Goal: Task Accomplishment & Management: Manage account settings

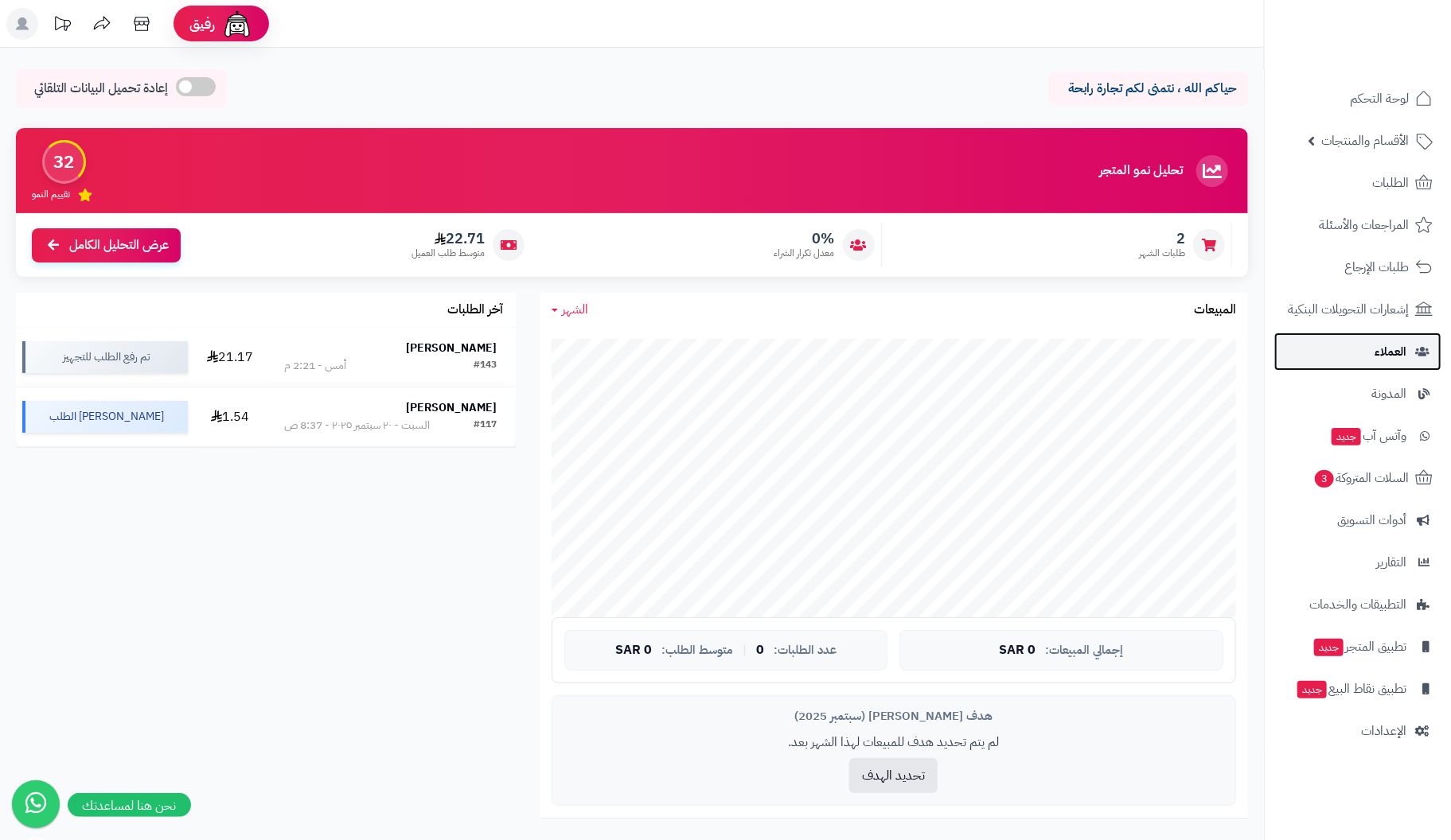
click at [1386, 357] on span "العملاء" at bounding box center [1390, 351] width 32 height 22
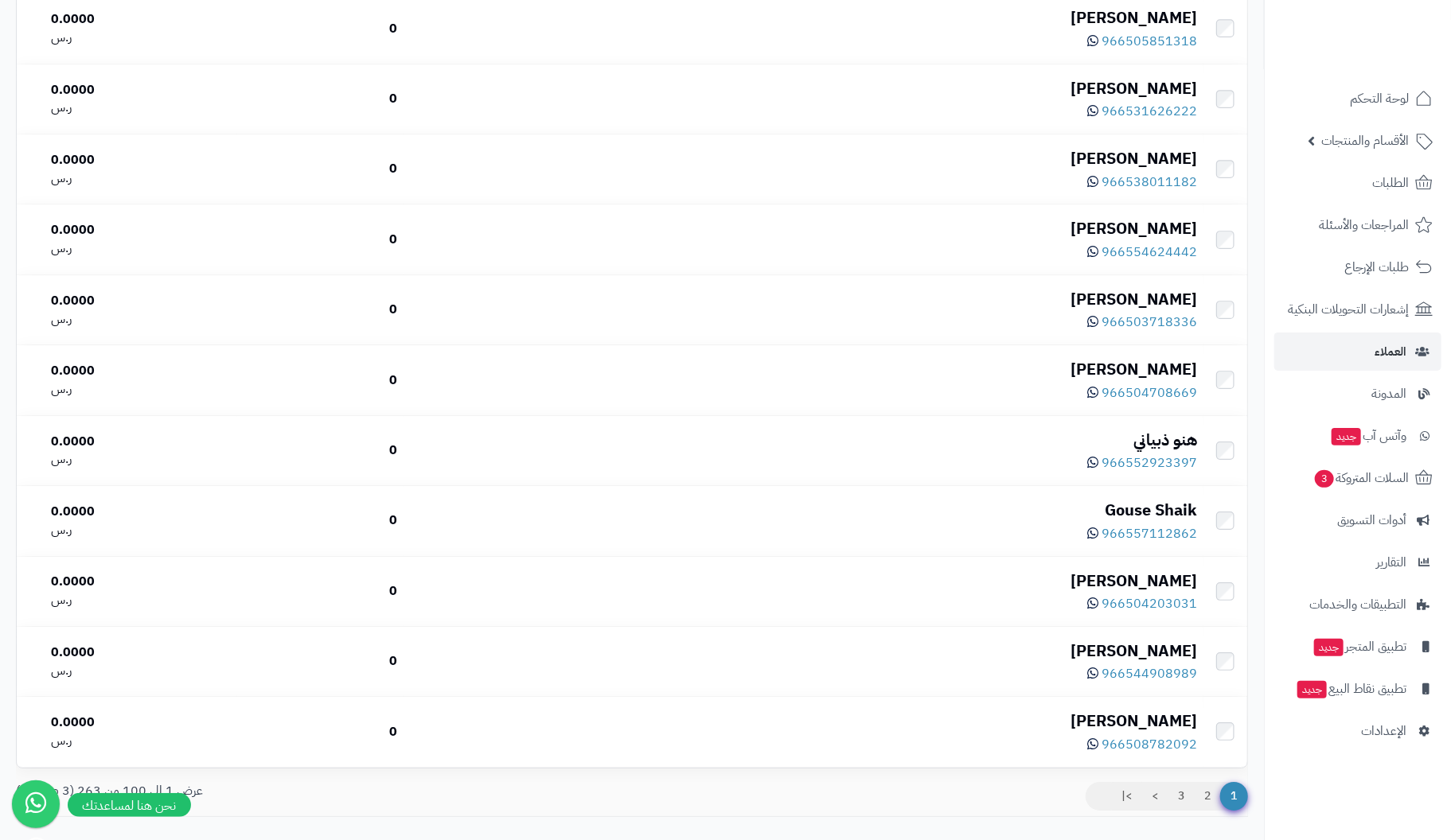
scroll to position [6658, 0]
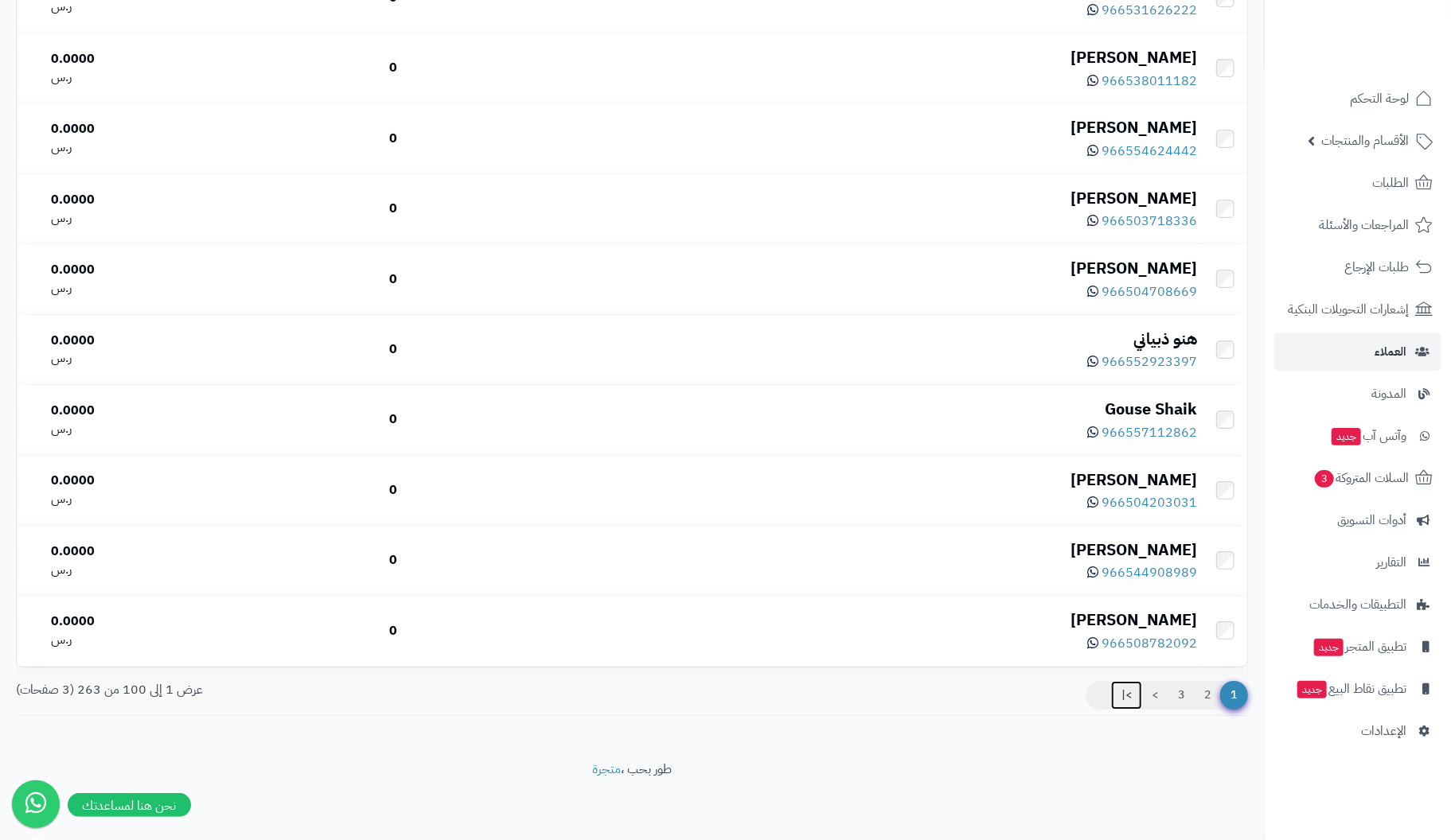
click at [1121, 693] on link ">|" at bounding box center [1126, 695] width 31 height 28
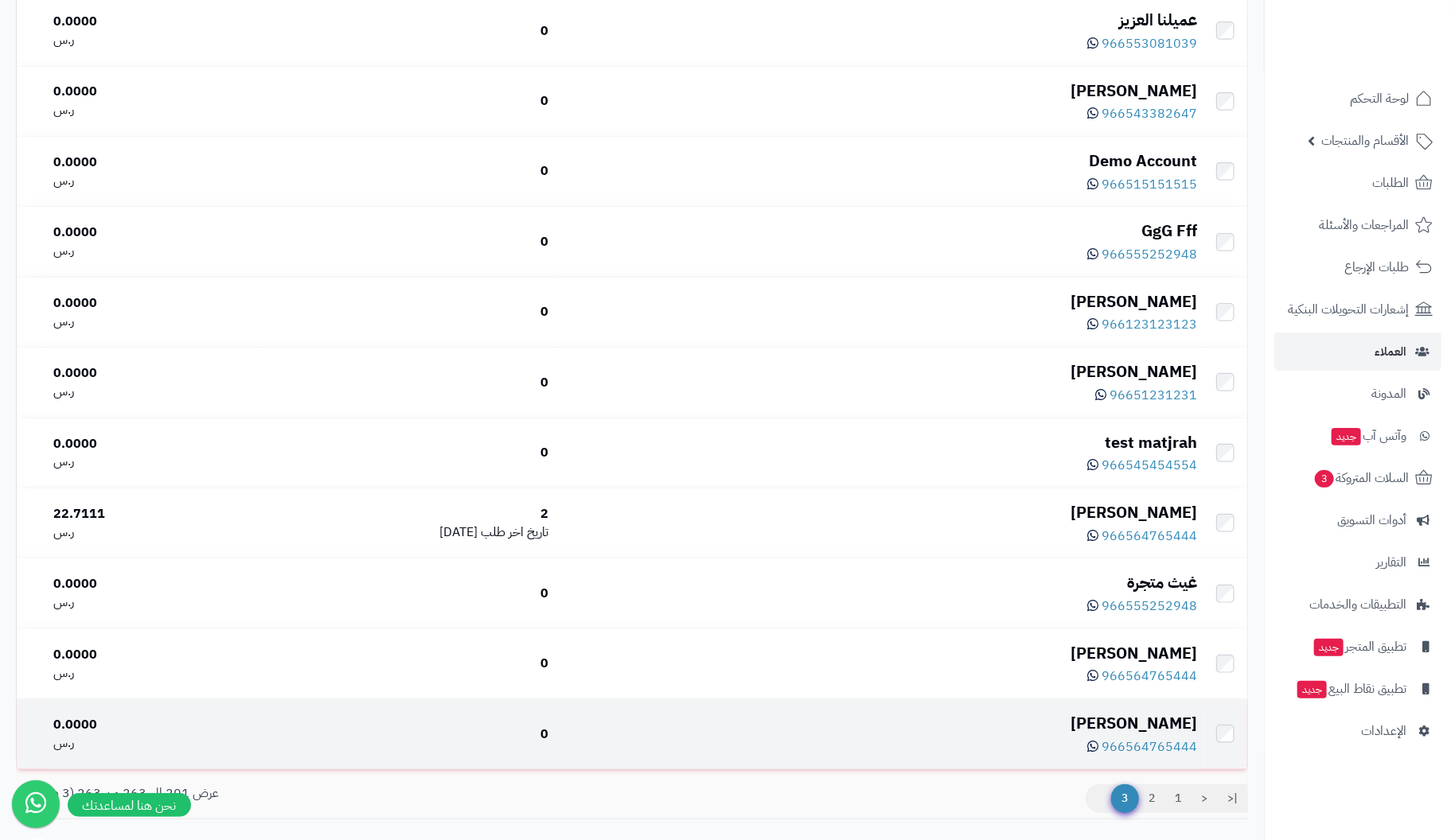
scroll to position [4048, 0]
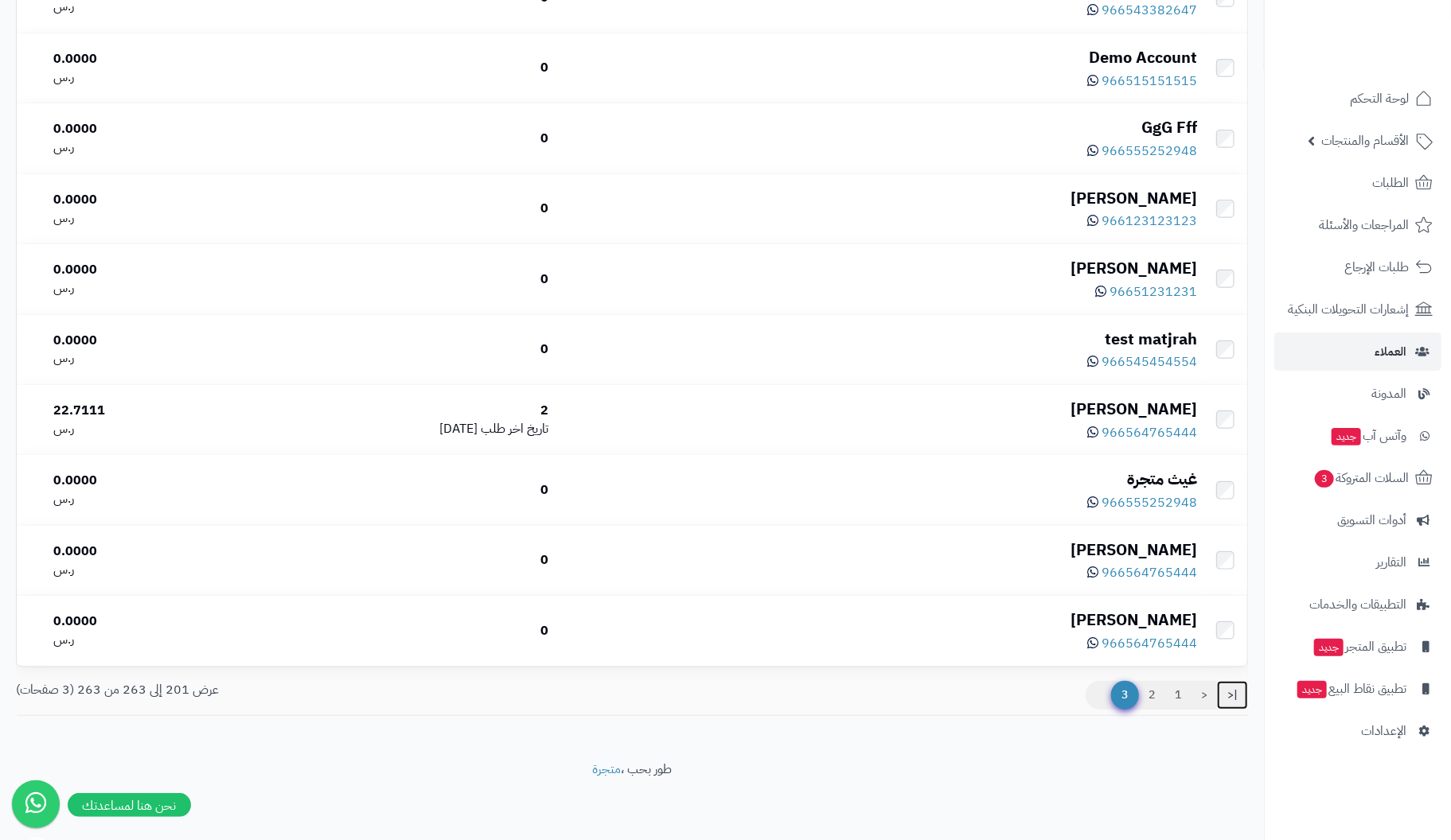
click at [1230, 697] on link "|<" at bounding box center [1232, 695] width 31 height 28
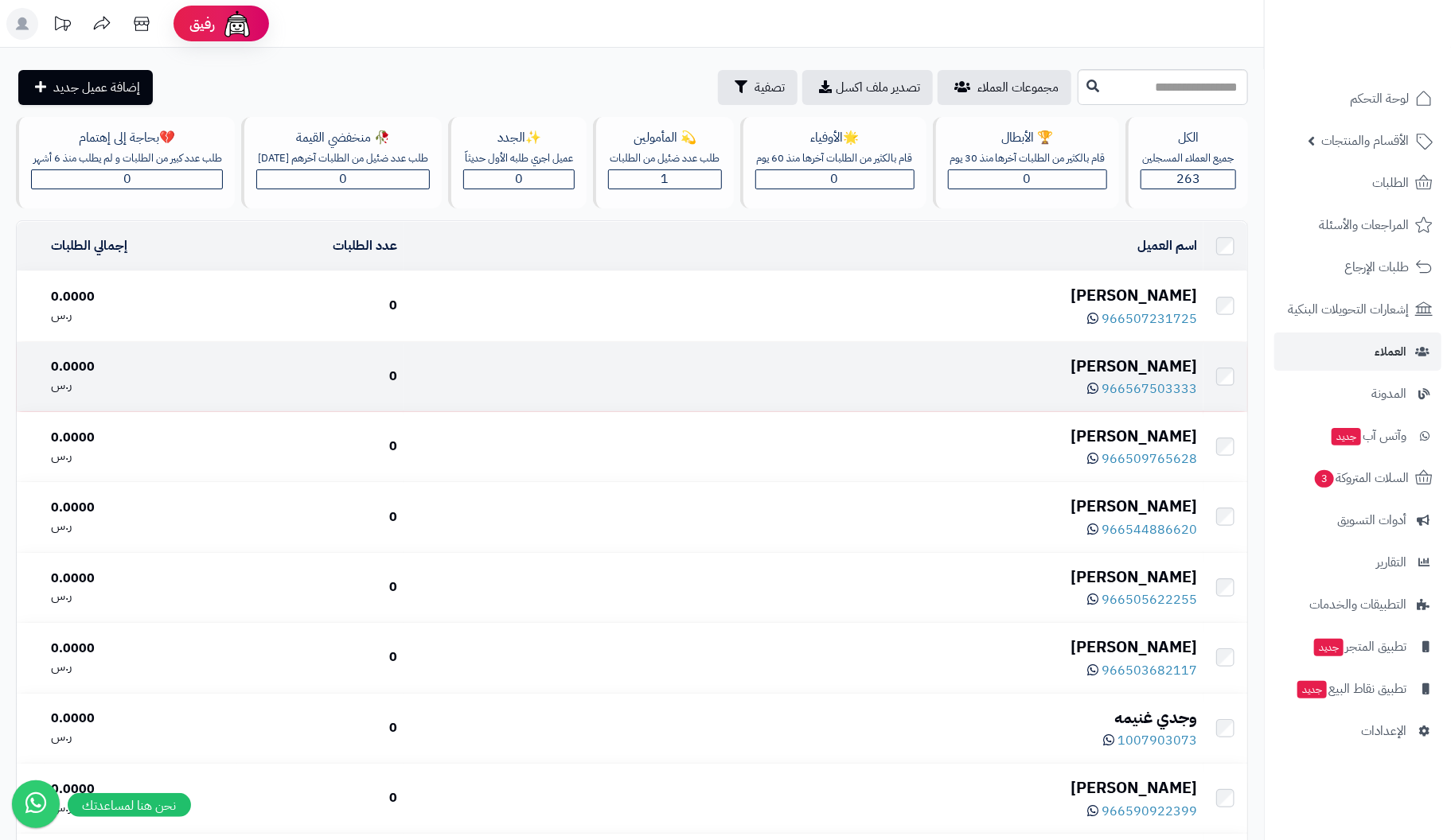
click at [1148, 378] on div "حسن عزي" at bounding box center [803, 366] width 787 height 23
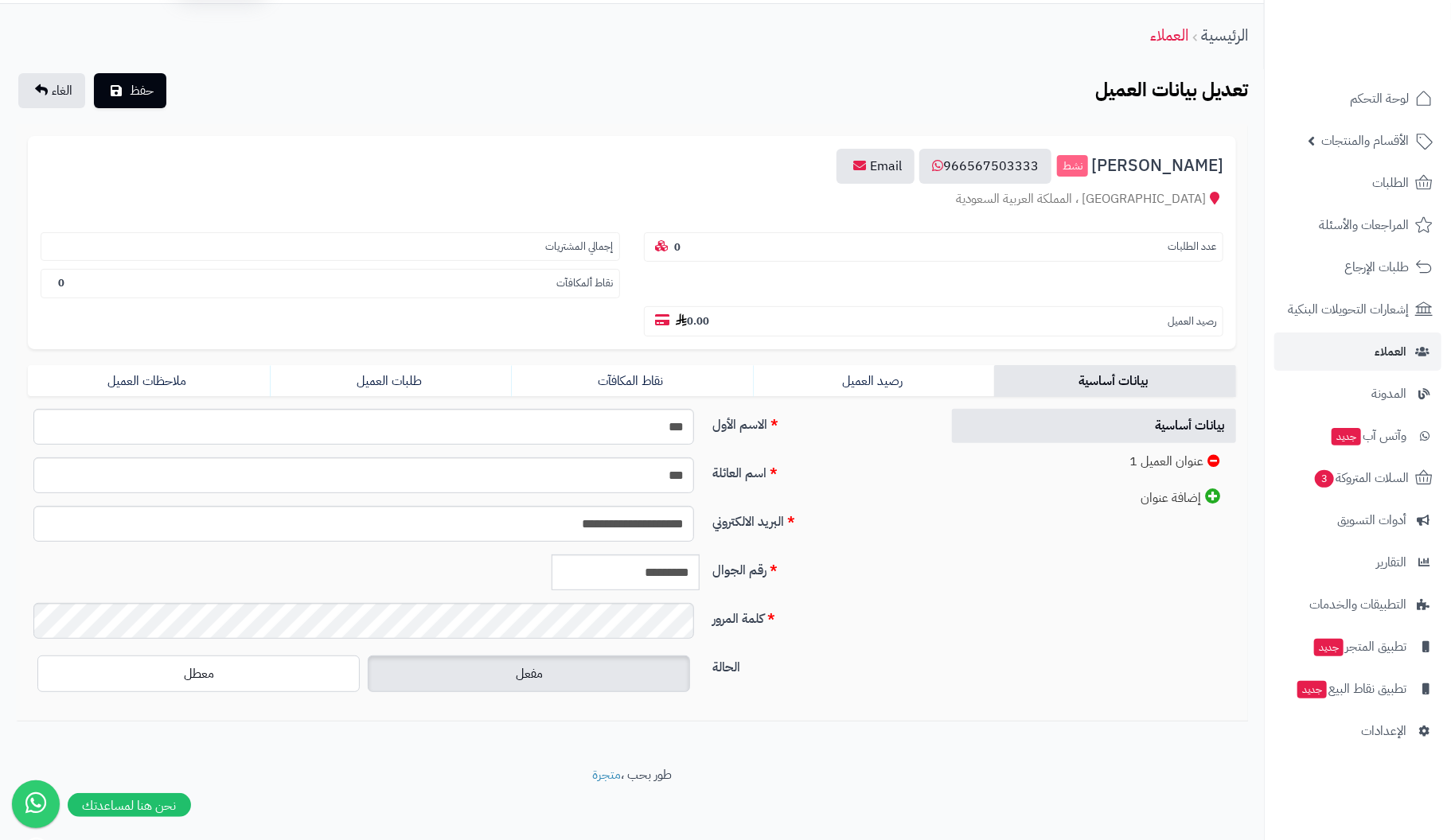
scroll to position [45, 0]
click at [884, 375] on link "رصيد العميل" at bounding box center [873, 380] width 242 height 32
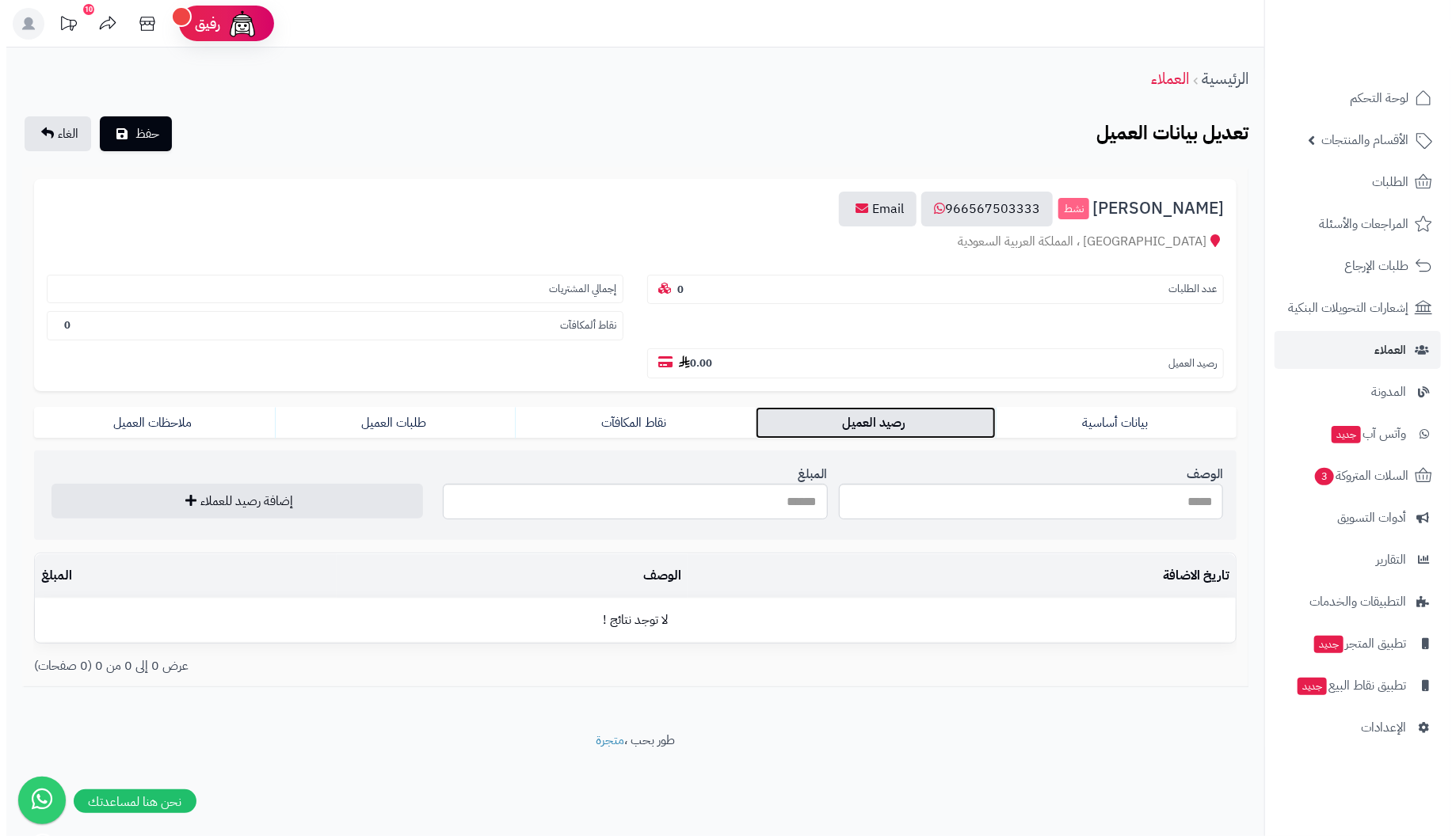
scroll to position [0, 0]
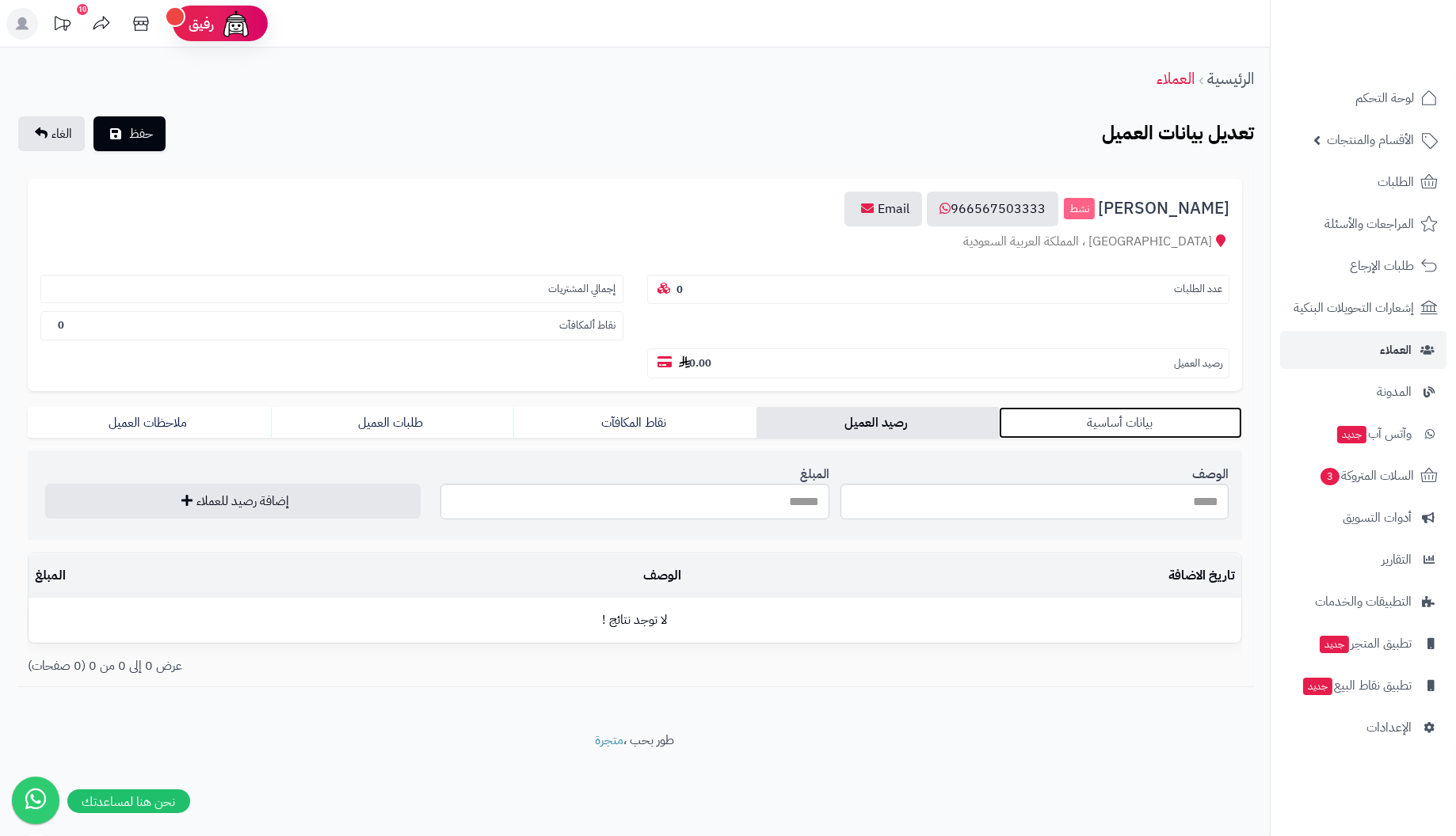
click at [1098, 409] on link "بيانات أساسية" at bounding box center [1120, 423] width 243 height 31
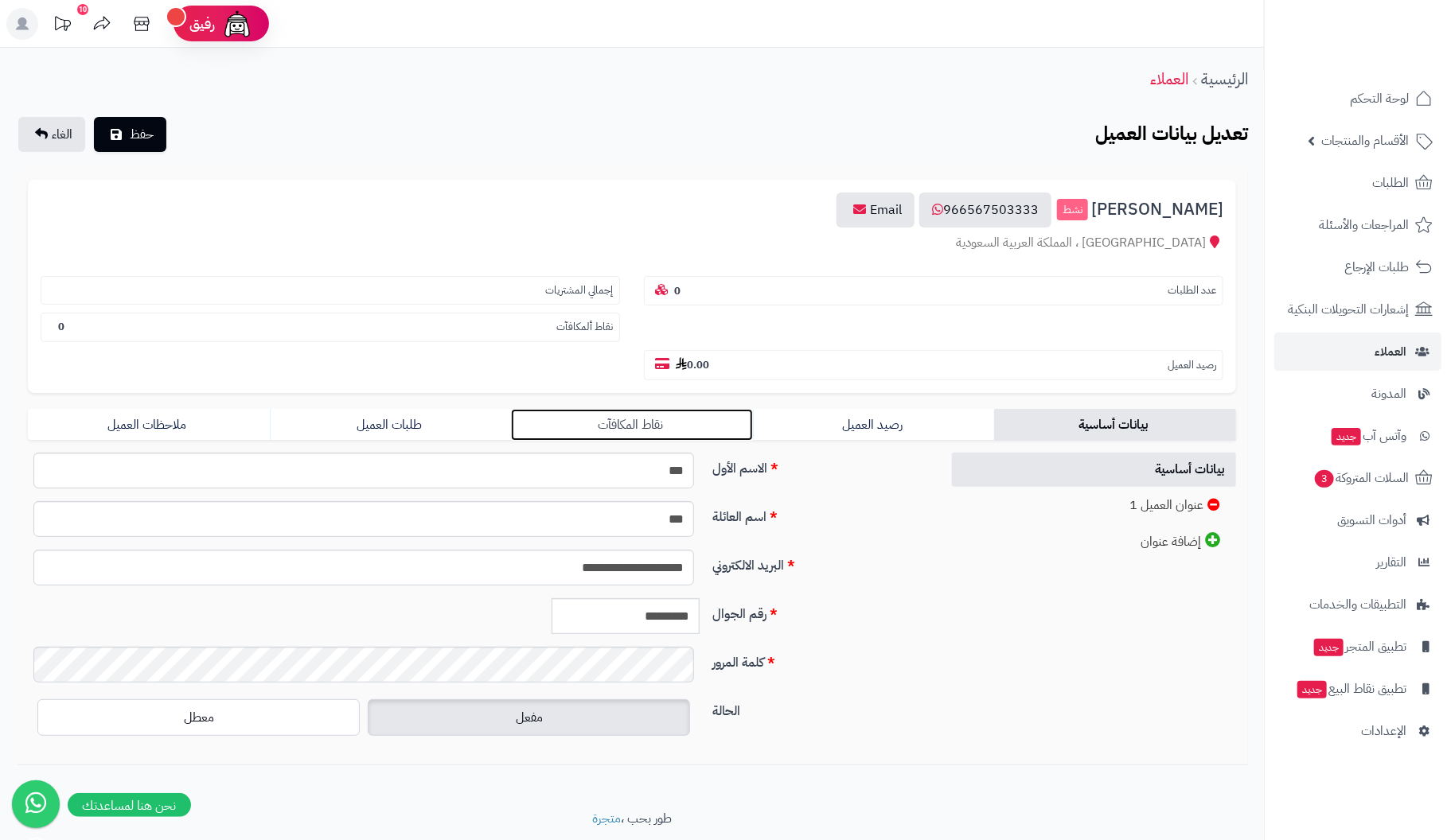
click at [627, 420] on link "نقاط المكافآت" at bounding box center [632, 425] width 242 height 32
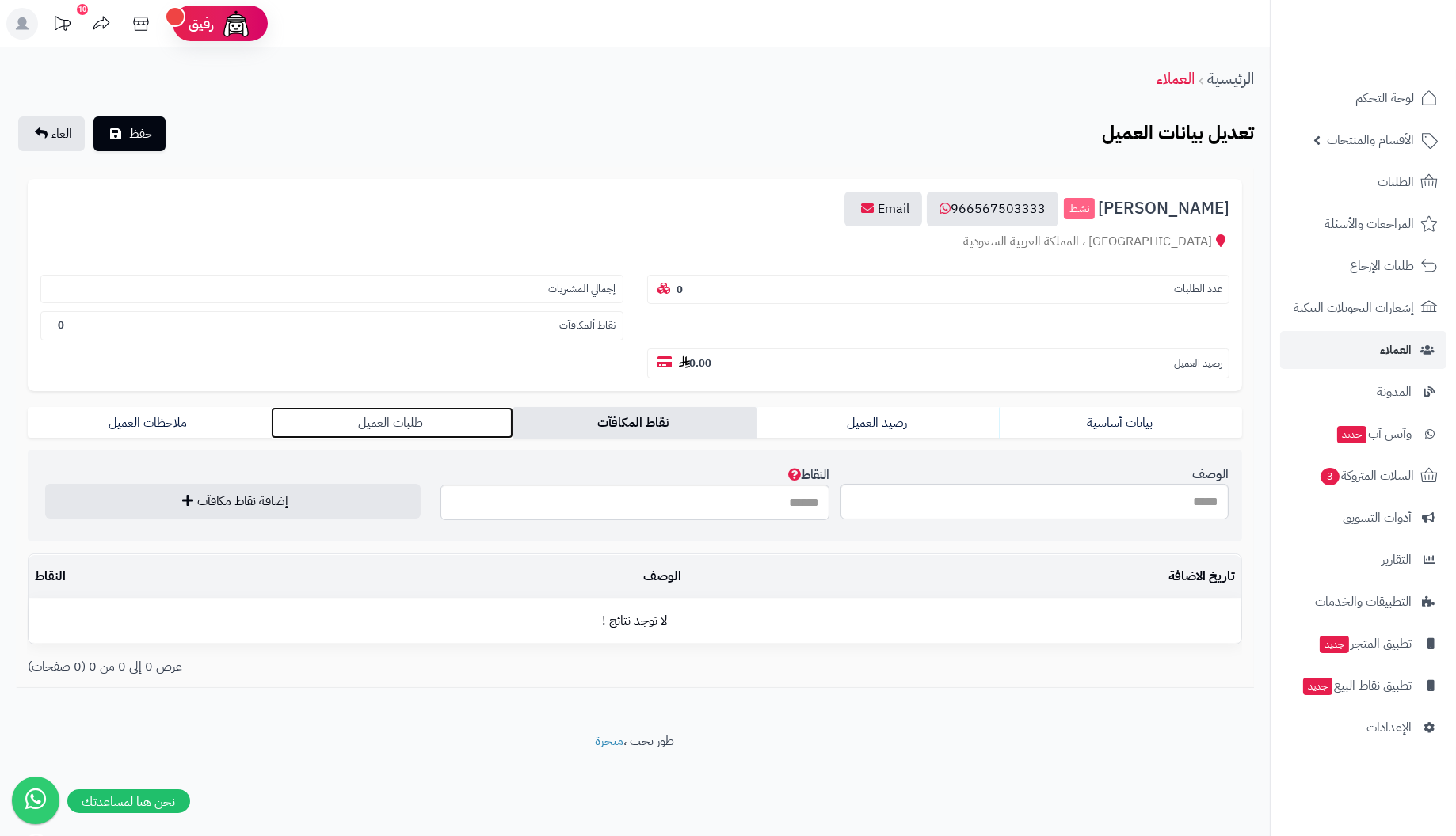
click at [396, 426] on link "طلبات العميل" at bounding box center [392, 423] width 243 height 31
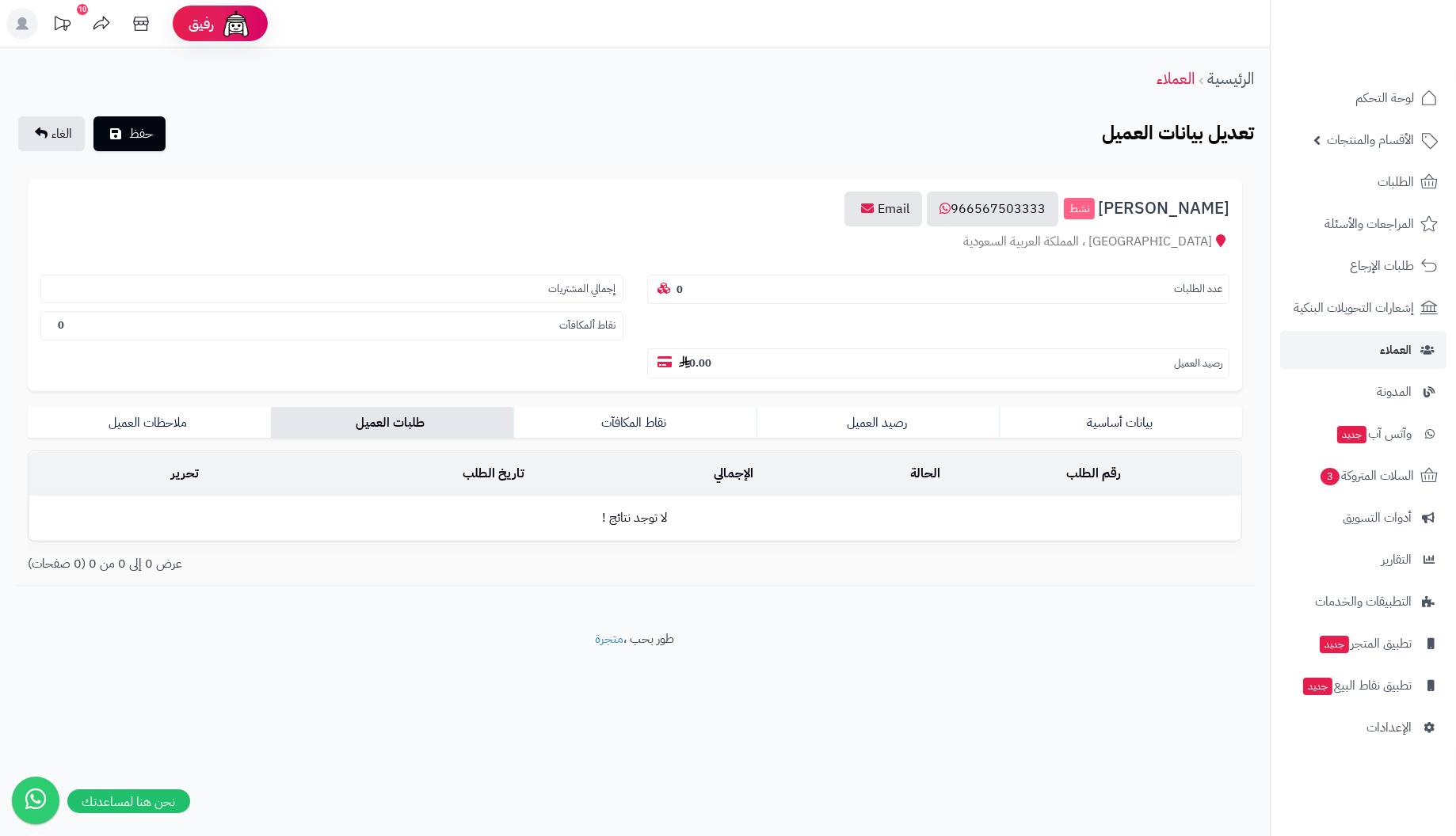
click at [350, 558] on div "عرض 0 إلى 0 من 0 (0 صفحات)" at bounding box center [325, 564] width 619 height 18
click at [150, 418] on link "ملاحظات العميل" at bounding box center [148, 423] width 243 height 31
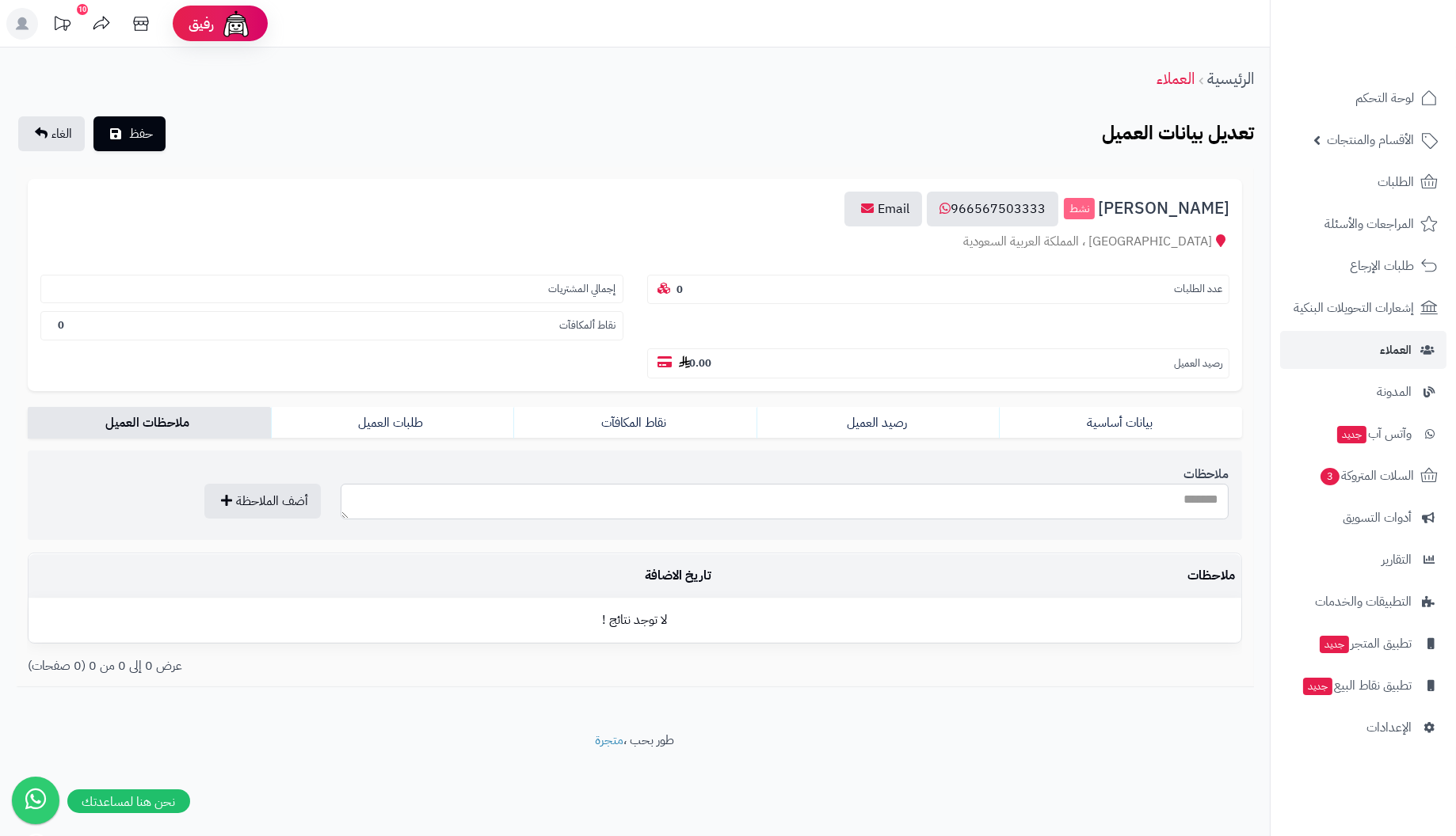
click at [435, 492] on textarea "ملاحظات" at bounding box center [785, 501] width 888 height 36
click at [371, 422] on link "طلبات العميل" at bounding box center [392, 423] width 243 height 31
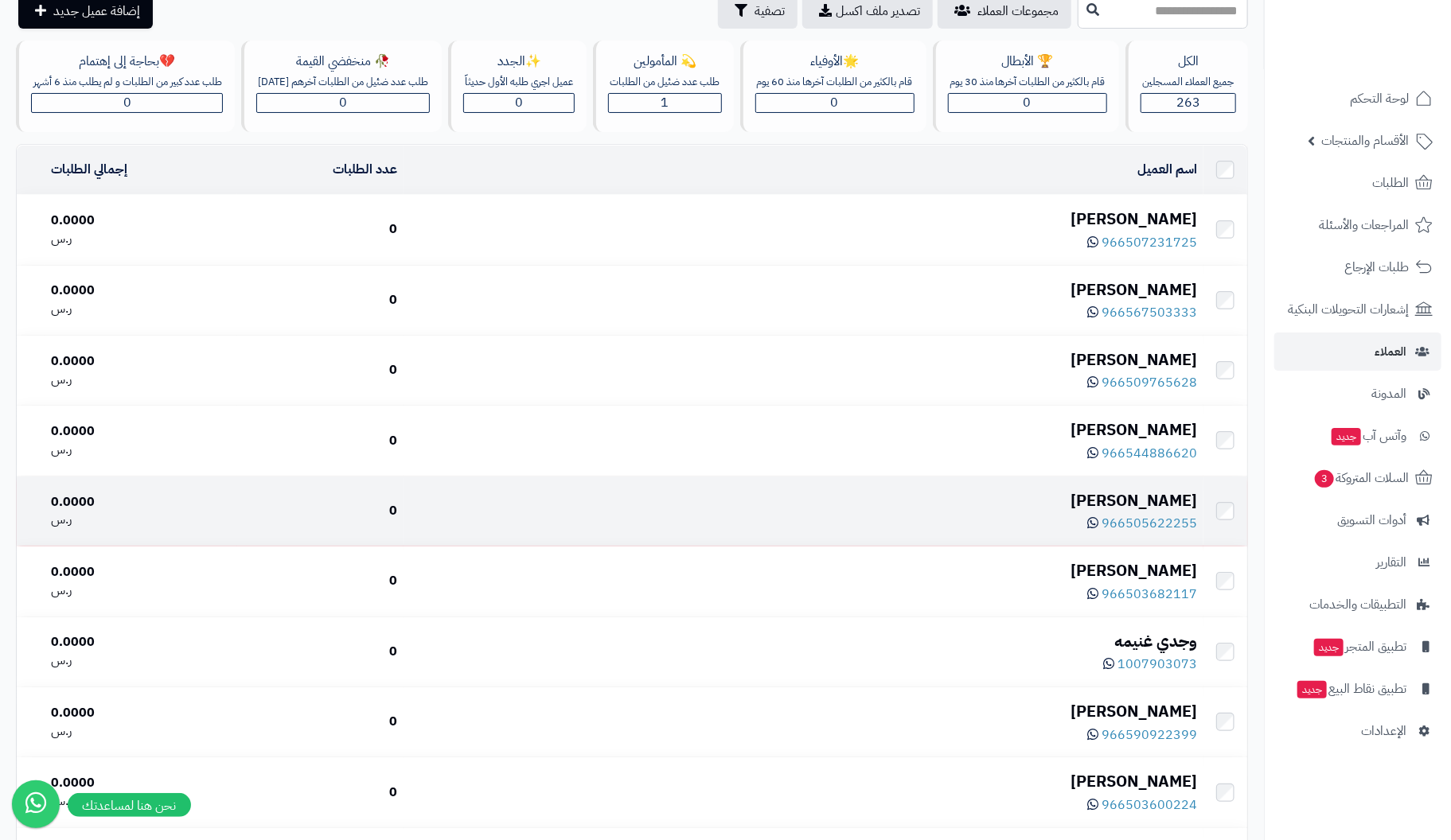
scroll to position [80, 0]
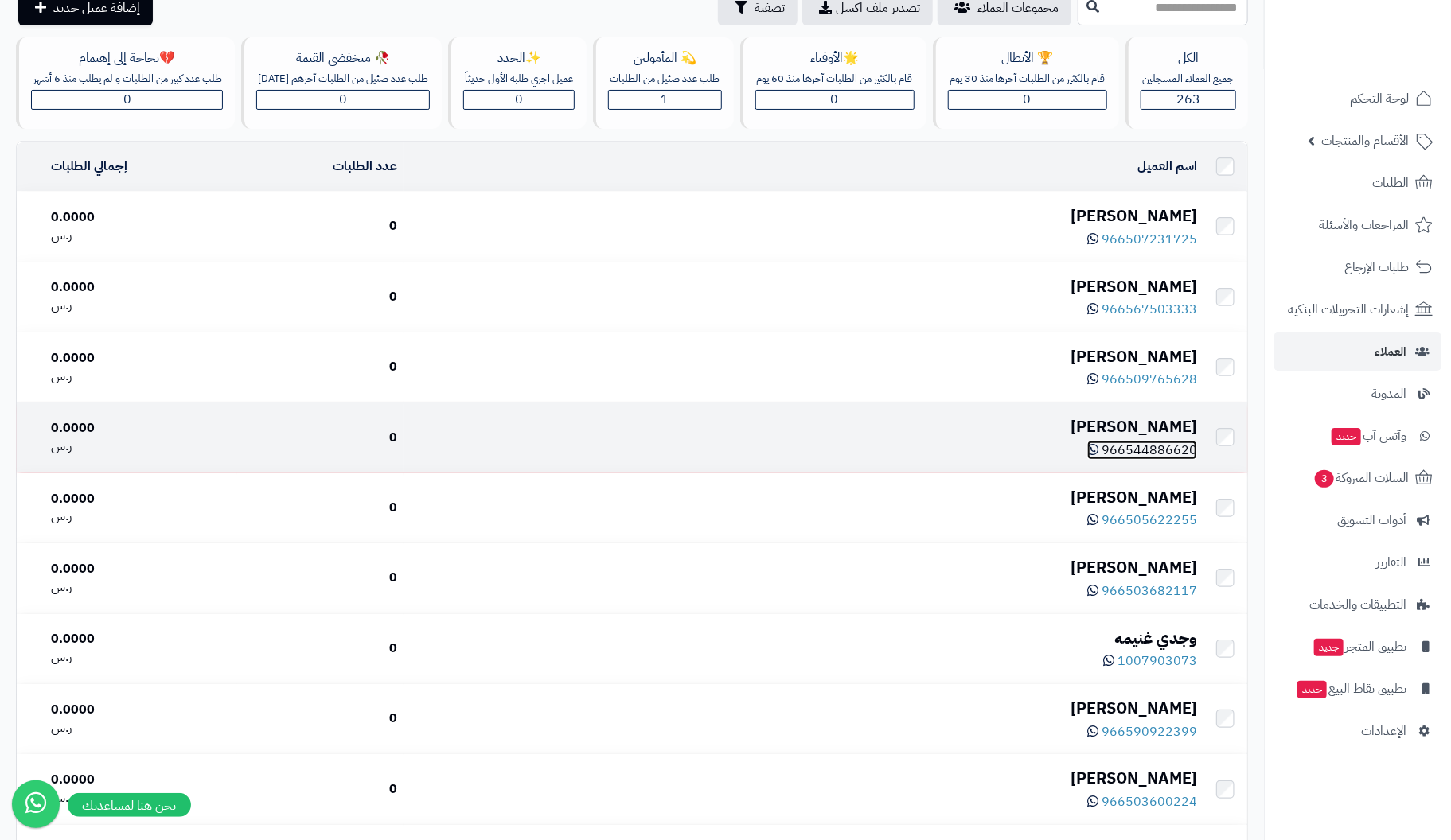
click at [1145, 455] on span "966544886620" at bounding box center [1149, 450] width 96 height 19
click at [1126, 450] on span "966544886620" at bounding box center [1149, 450] width 96 height 19
click at [1160, 426] on div "[PERSON_NAME]" at bounding box center [803, 427] width 787 height 23
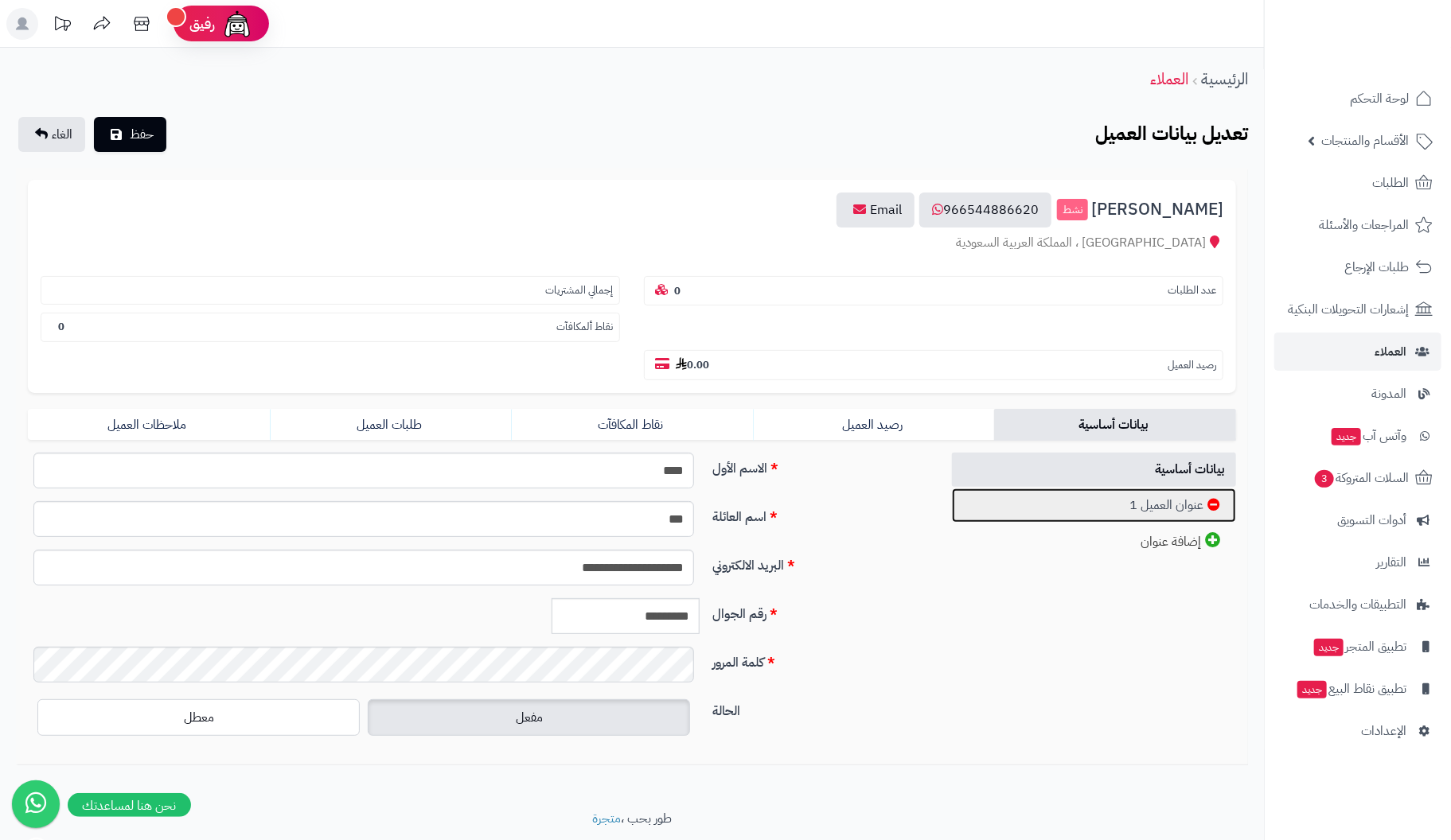
click at [1158, 500] on link "عنوان العميل 1" at bounding box center [1093, 505] width 284 height 34
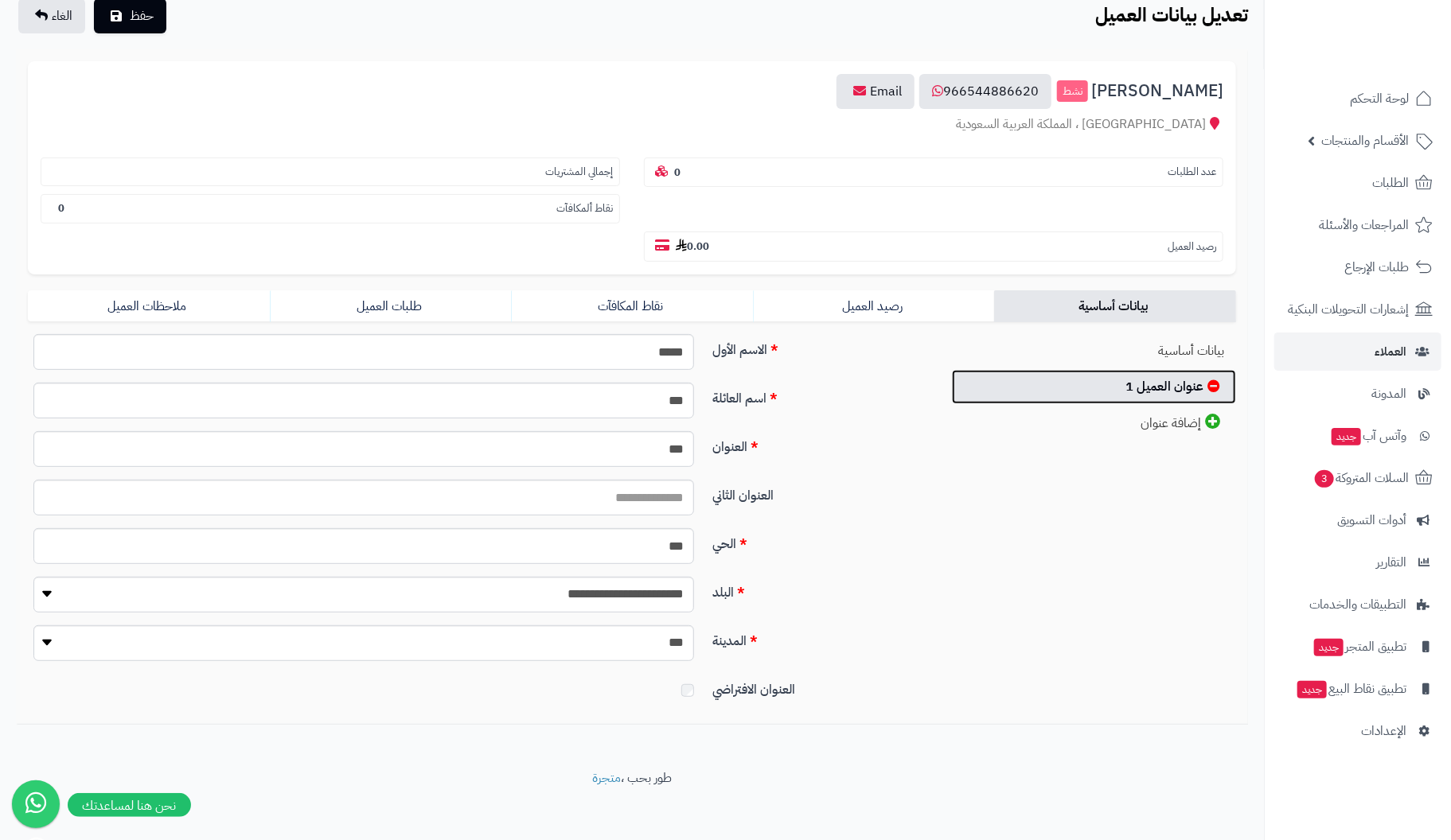
scroll to position [124, 0]
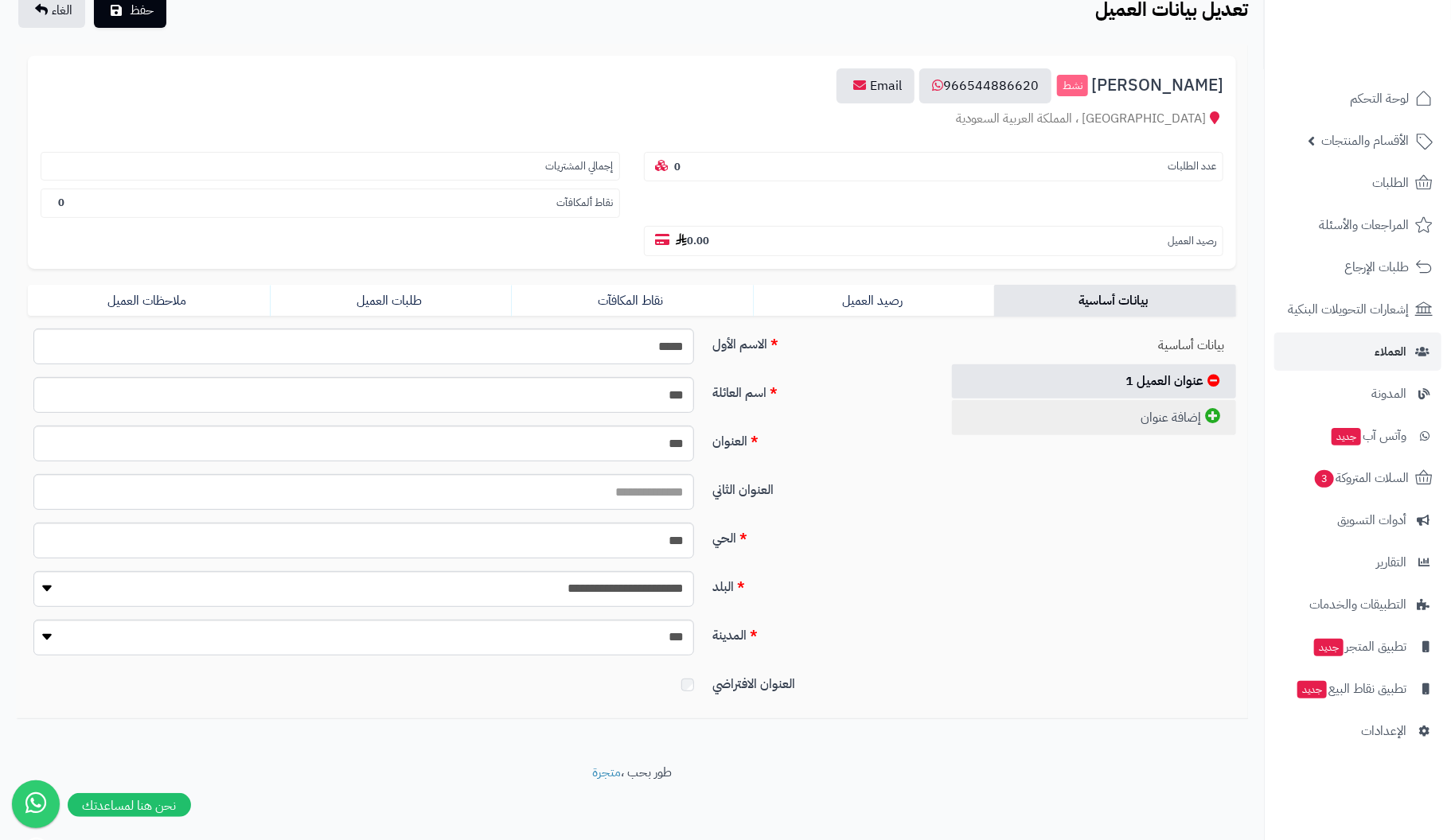
click at [1112, 407] on link "إضافة عنوان" at bounding box center [1093, 418] width 284 height 35
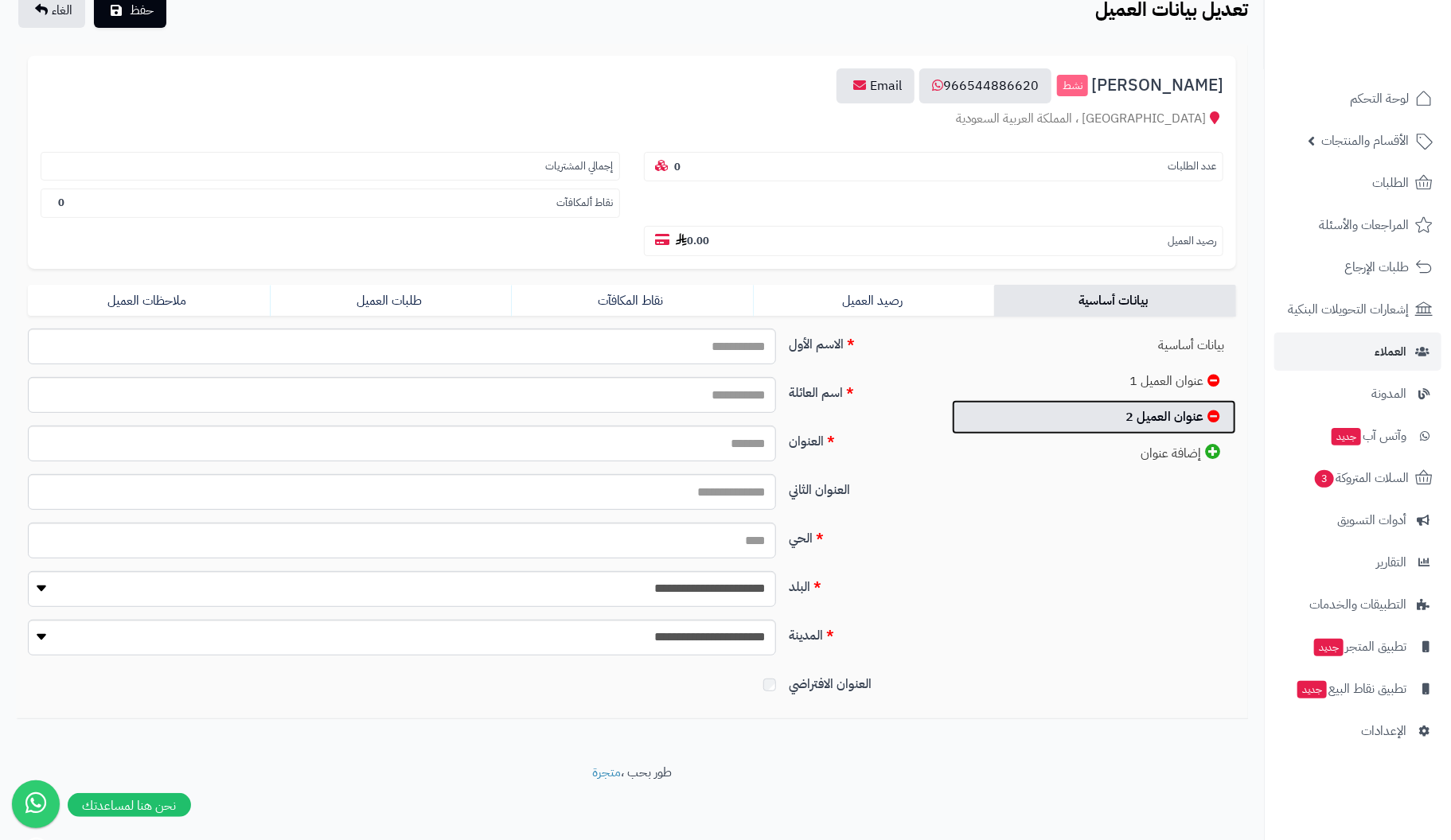
click at [1214, 410] on icon at bounding box center [1213, 415] width 12 height 12
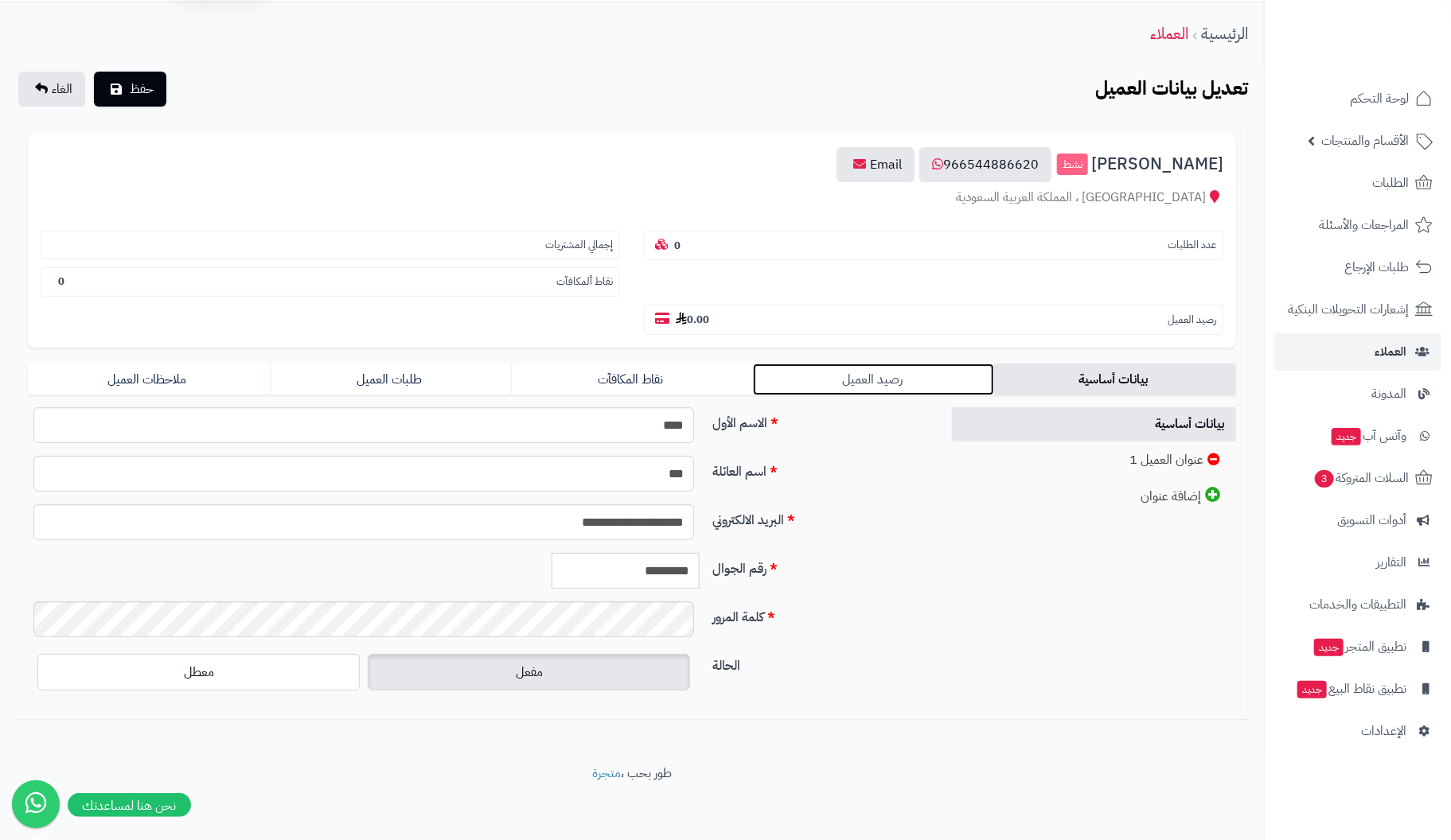
click at [833, 377] on link "رصيد العميل" at bounding box center [873, 380] width 242 height 32
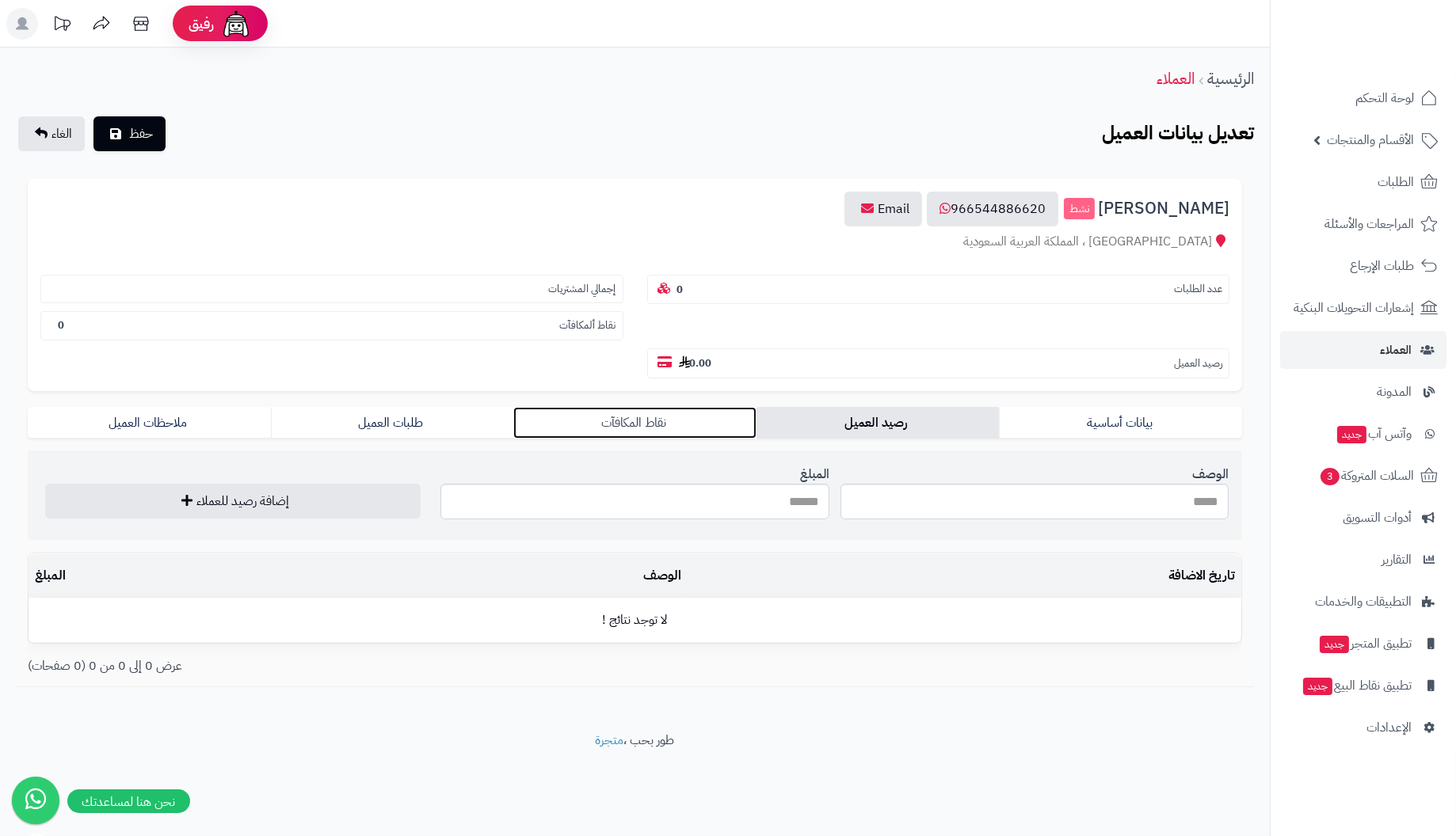
click at [604, 417] on link "نقاط المكافآت" at bounding box center [634, 423] width 243 height 31
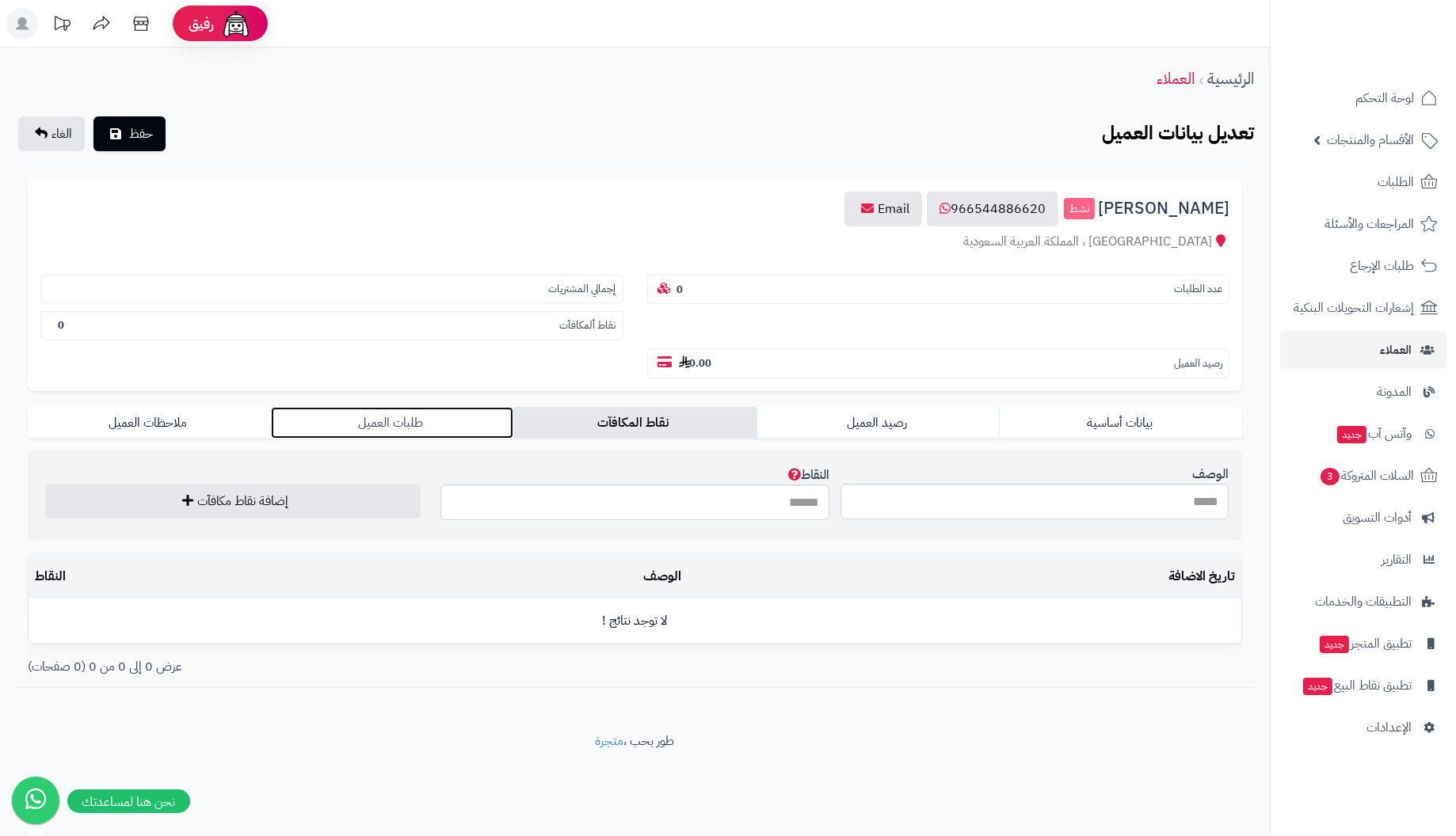
click at [394, 419] on link "طلبات العميل" at bounding box center [392, 423] width 243 height 31
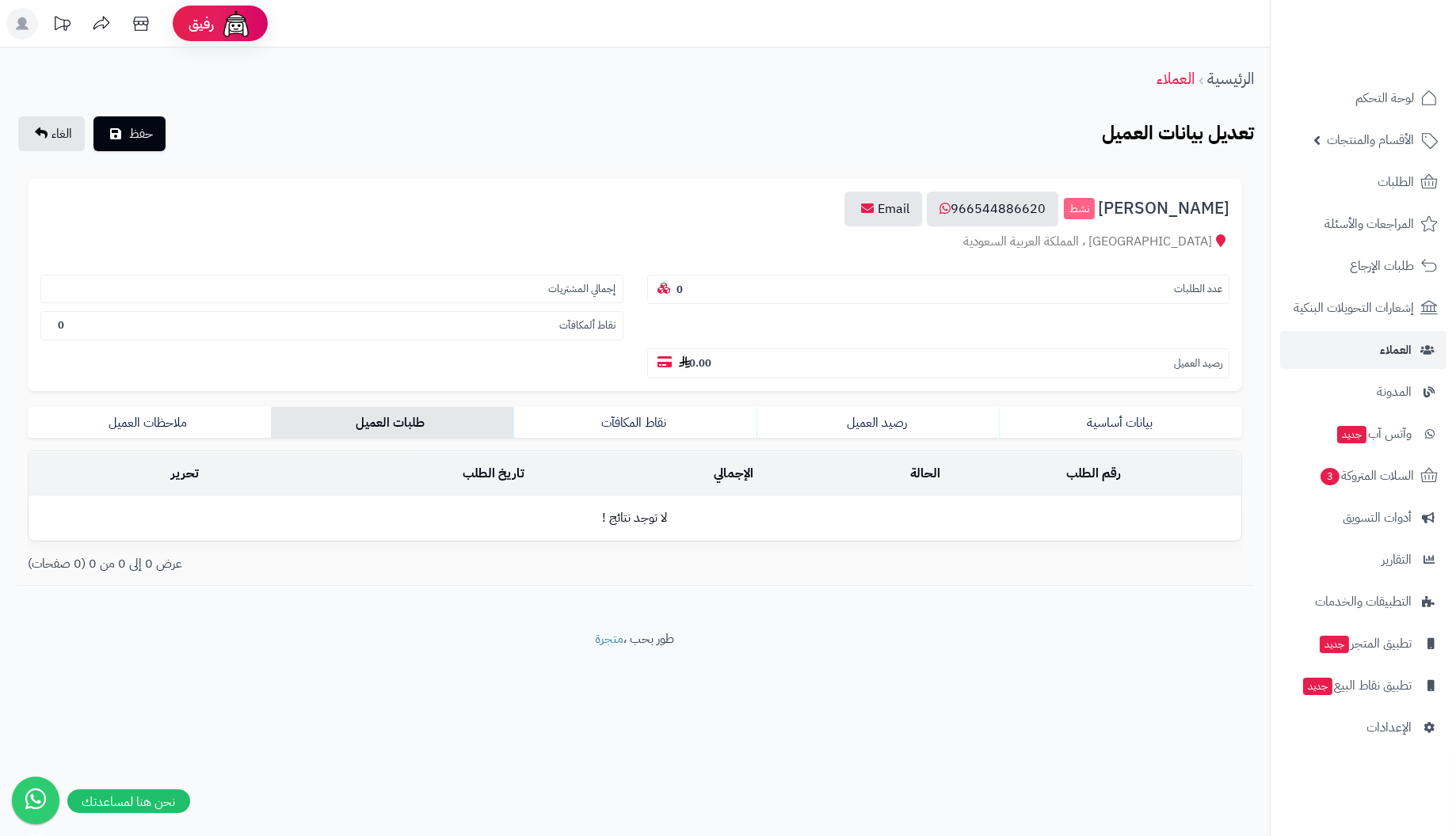
click at [628, 520] on td "لا توجد نتائج !" at bounding box center [634, 518] width 1212 height 44
click at [157, 422] on link "ملاحظات العميل" at bounding box center [148, 423] width 243 height 31
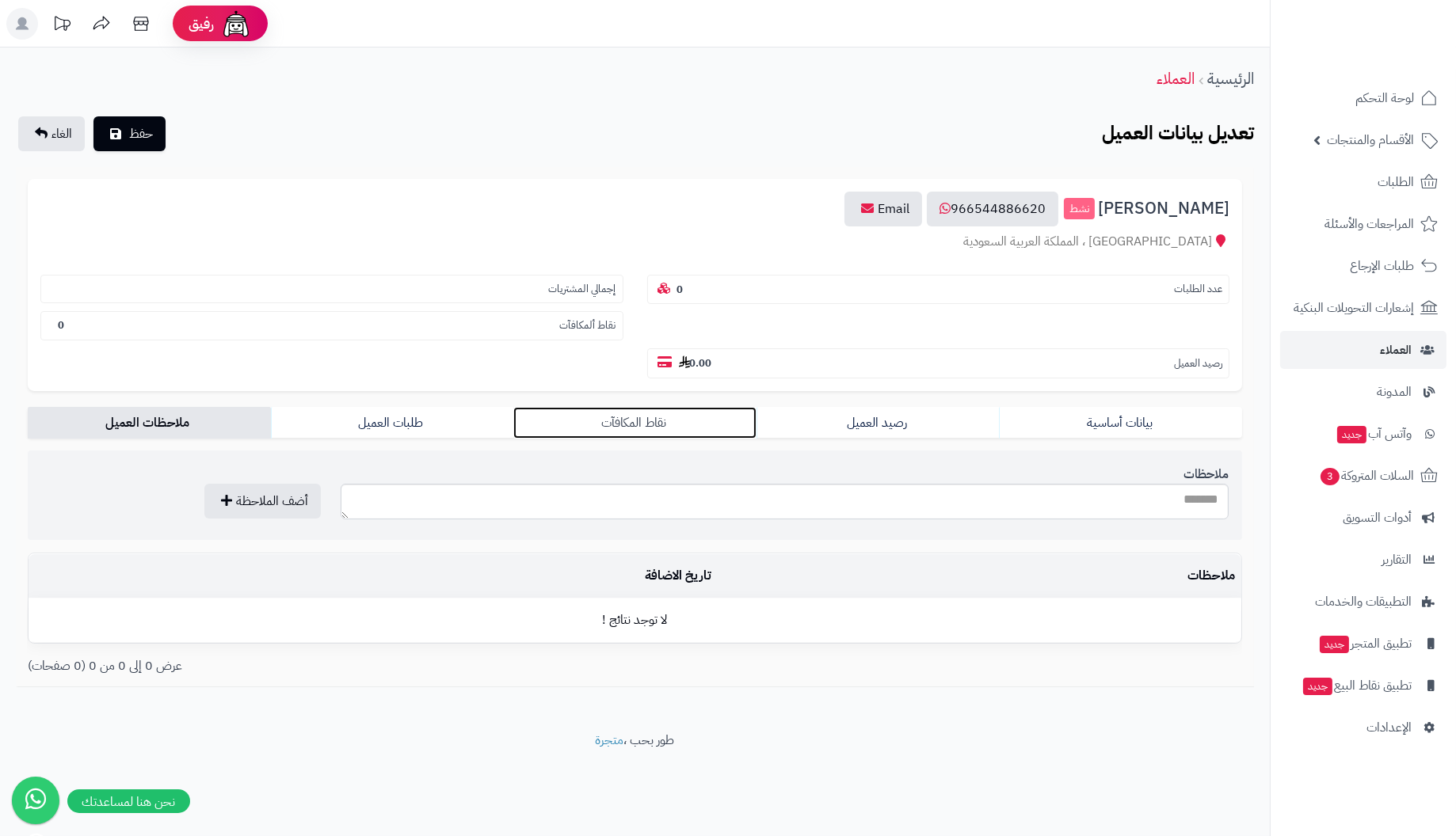
drag, startPoint x: 590, startPoint y: 422, endPoint x: 699, endPoint y: 411, distance: 109.6
click at [591, 422] on link "نقاط المكافآت" at bounding box center [634, 423] width 243 height 31
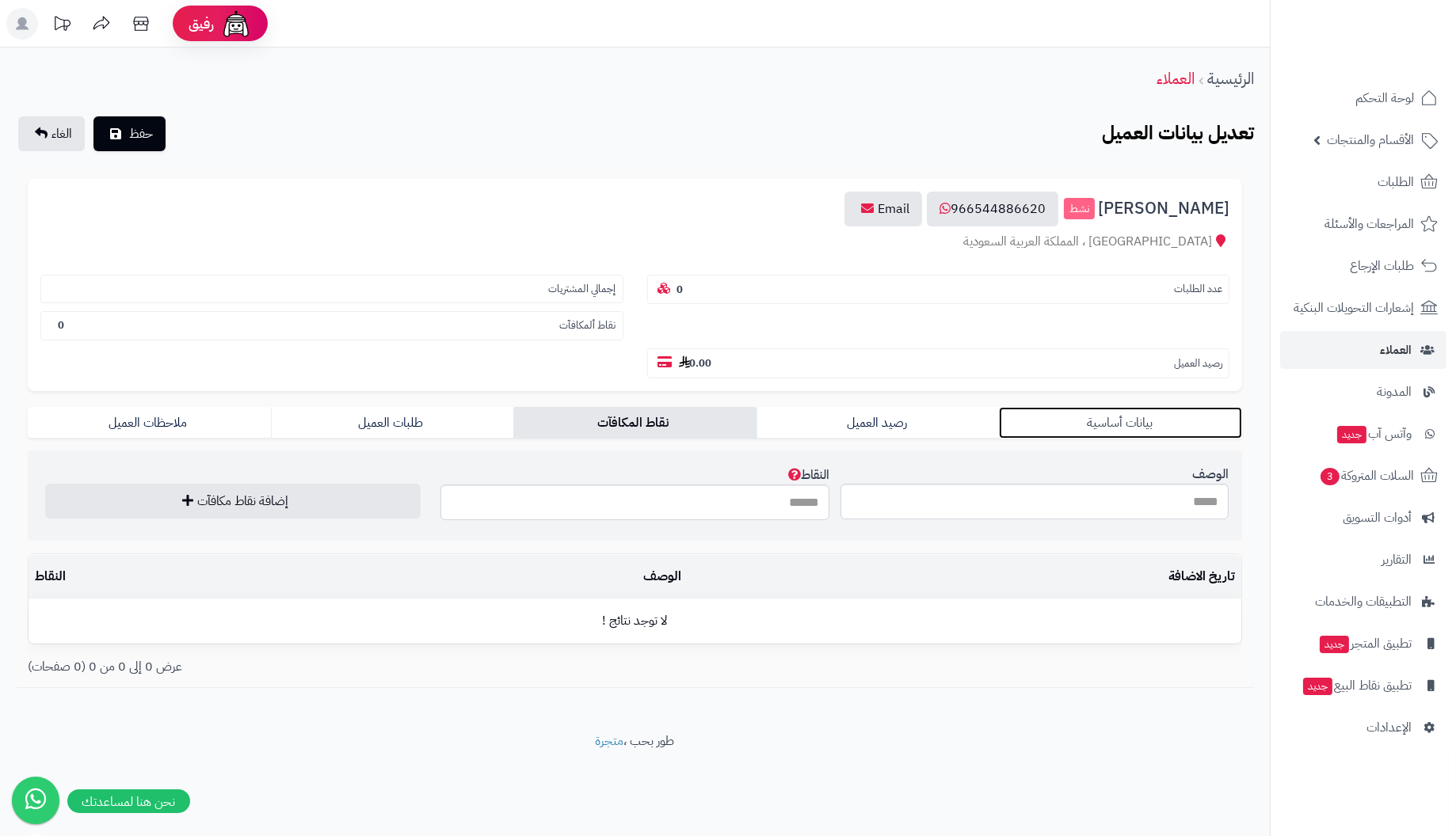
click at [1155, 424] on link "بيانات أساسية" at bounding box center [1120, 423] width 243 height 31
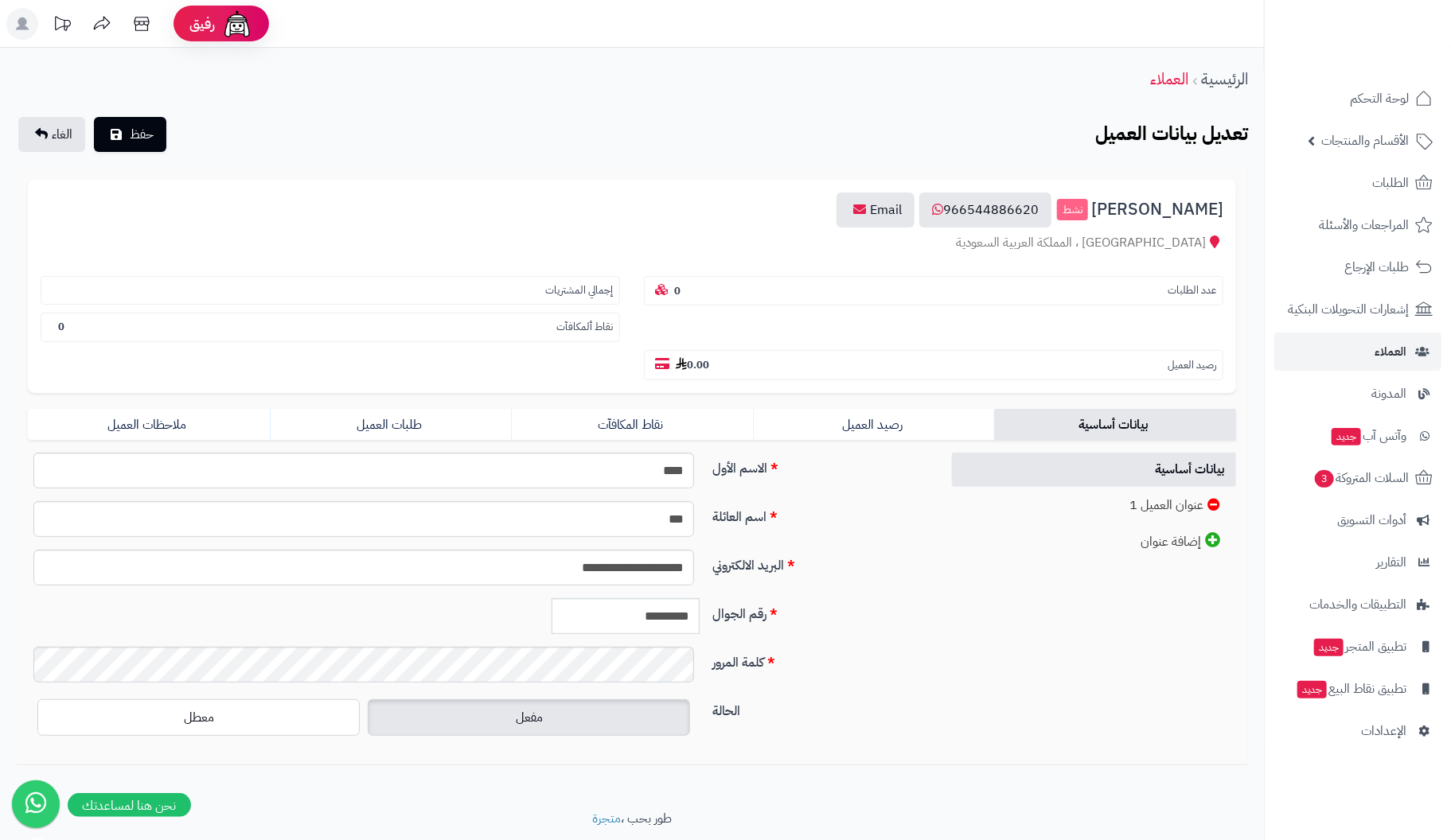
click at [579, 288] on small "إجمالي المشتريات" at bounding box center [579, 291] width 67 height 15
click at [1199, 292] on small "عدد الطلبات" at bounding box center [1191, 291] width 48 height 15
click at [1180, 359] on small "رصيد العميل" at bounding box center [1191, 365] width 48 height 15
click at [519, 326] on section "نقاط ألمكافآت 0" at bounding box center [330, 327] width 579 height 29
click at [1199, 364] on small "رصيد العميل" at bounding box center [1191, 365] width 48 height 15
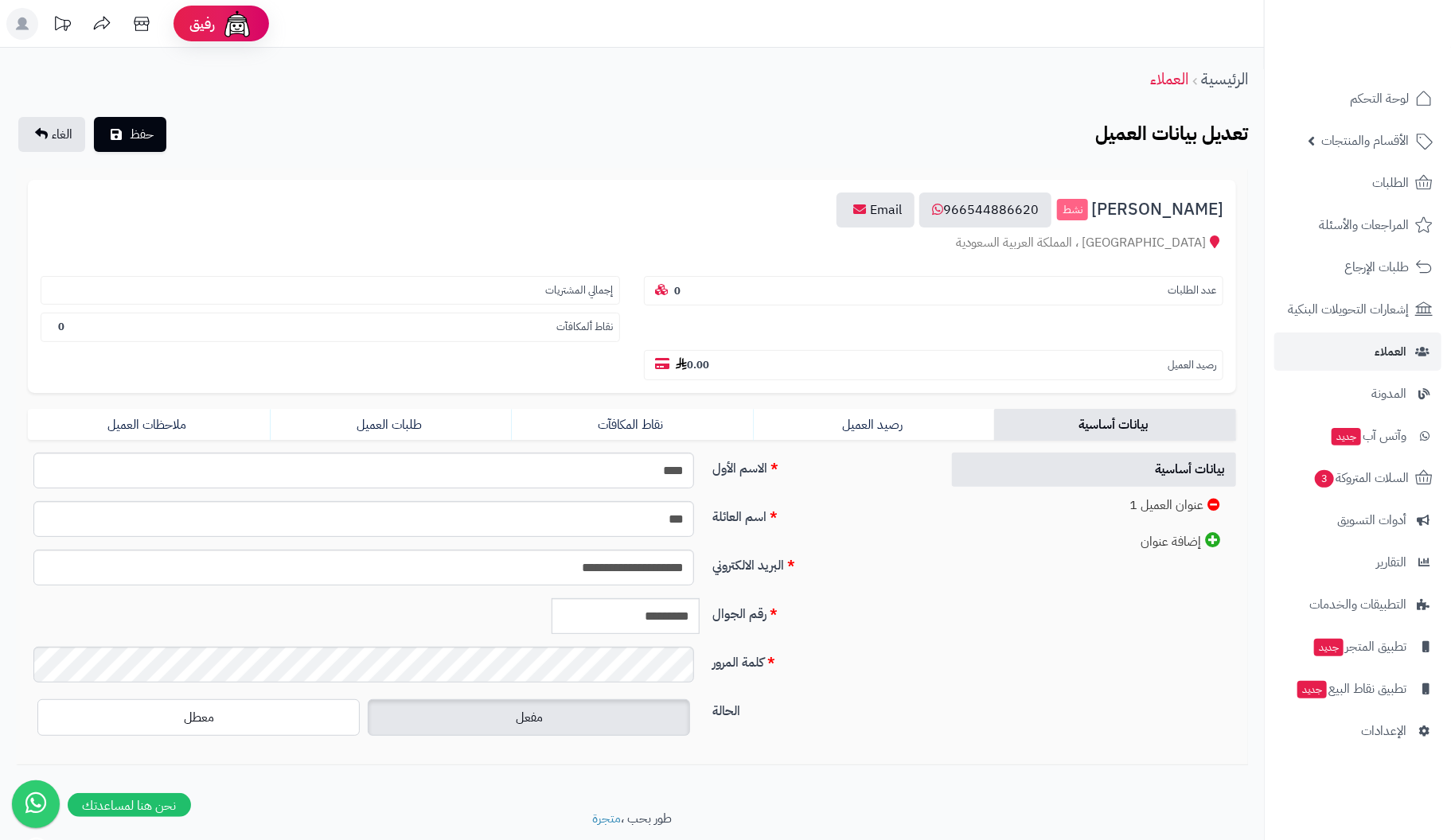
click at [1181, 289] on small "عدد الطلبات" at bounding box center [1191, 291] width 48 height 15
click at [914, 206] on link "Email" at bounding box center [876, 210] width 78 height 35
click at [67, 135] on span "الغاء" at bounding box center [62, 134] width 21 height 19
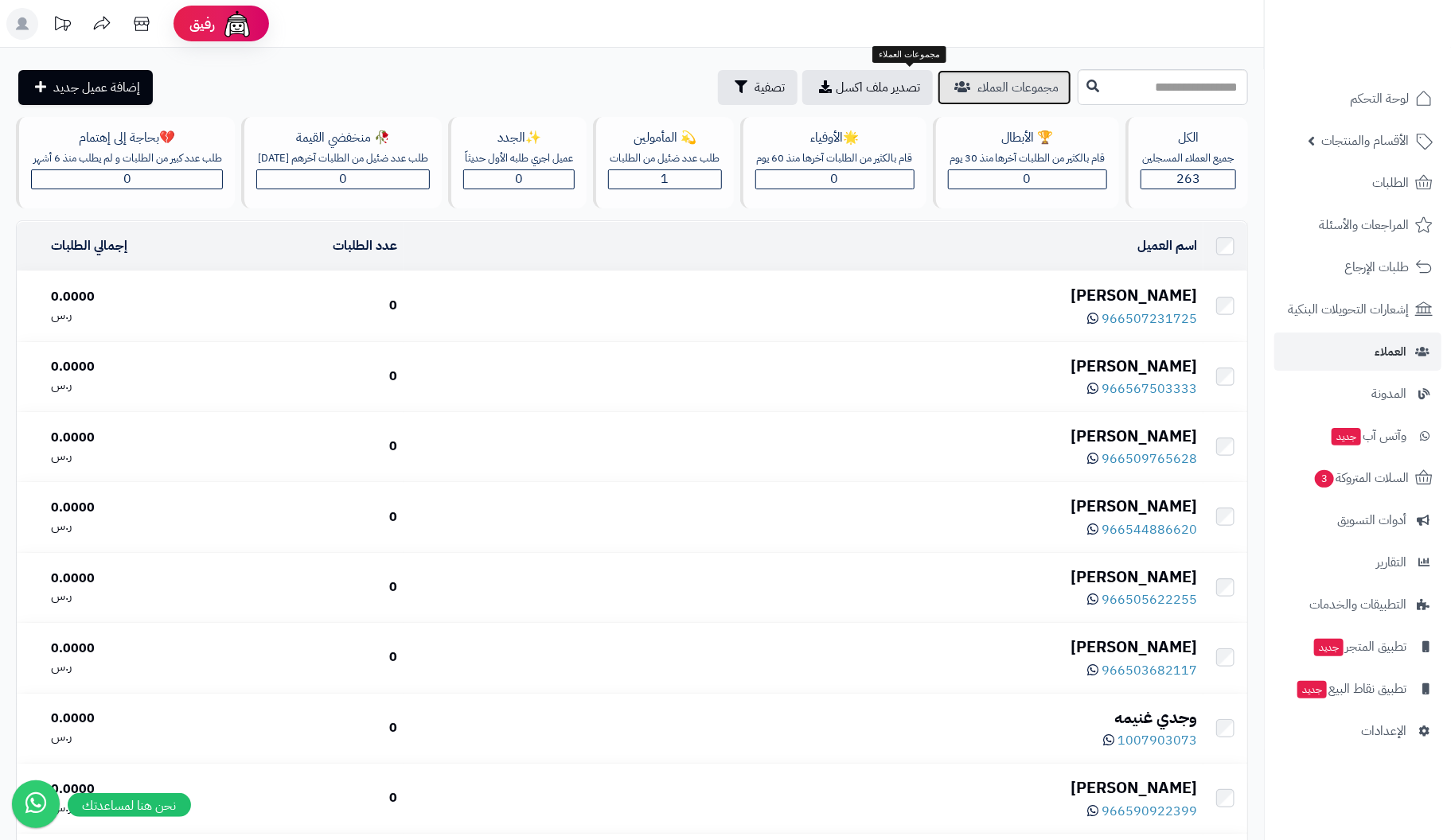
click at [977, 88] on span "مجموعات العملاء" at bounding box center [1017, 87] width 81 height 19
click at [836, 91] on span "تصدير ملف اكسل" at bounding box center [877, 87] width 84 height 19
